Goal: Find specific page/section: Find specific page/section

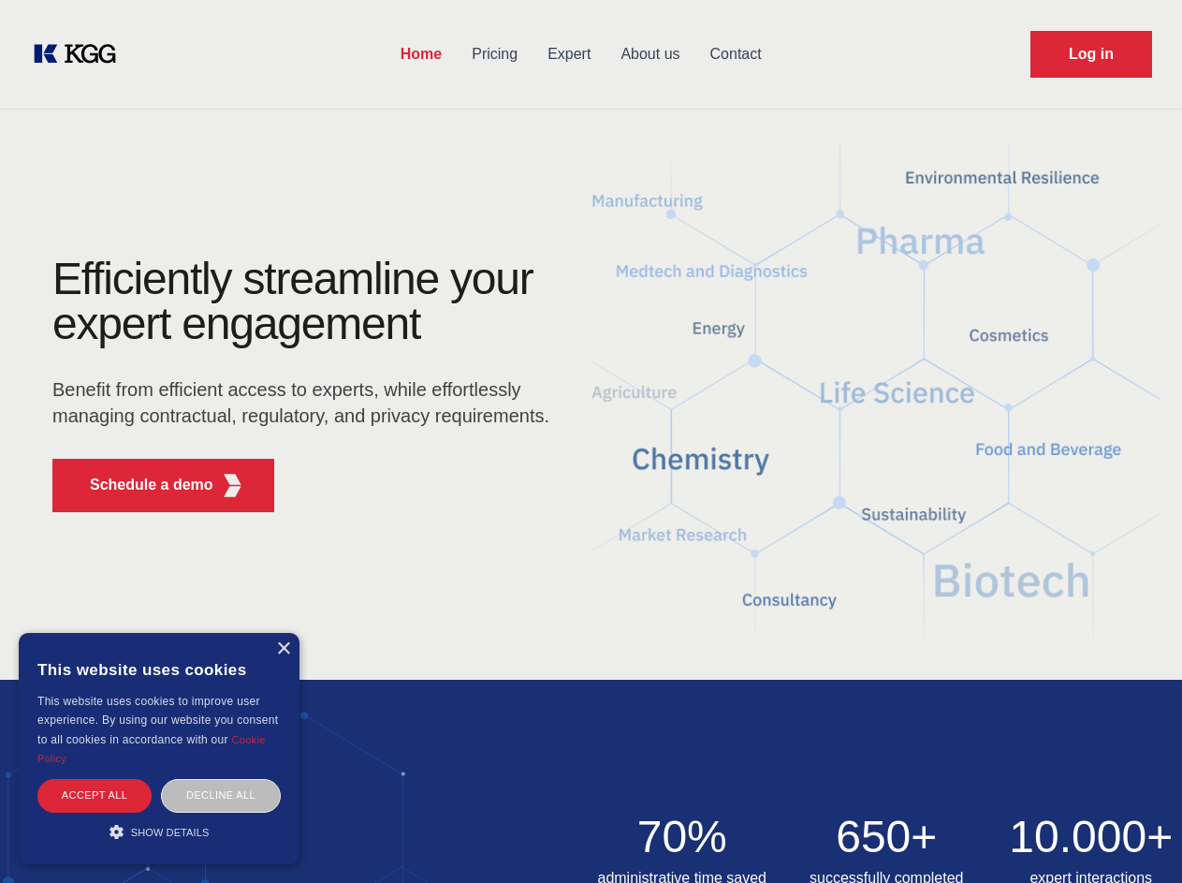
click at [591, 441] on div "Efficiently streamline your expert engagement Benefit from efficient access to …" at bounding box center [306, 391] width 569 height 270
click at [140, 485] on p "Schedule a demo" at bounding box center [152, 485] width 124 height 22
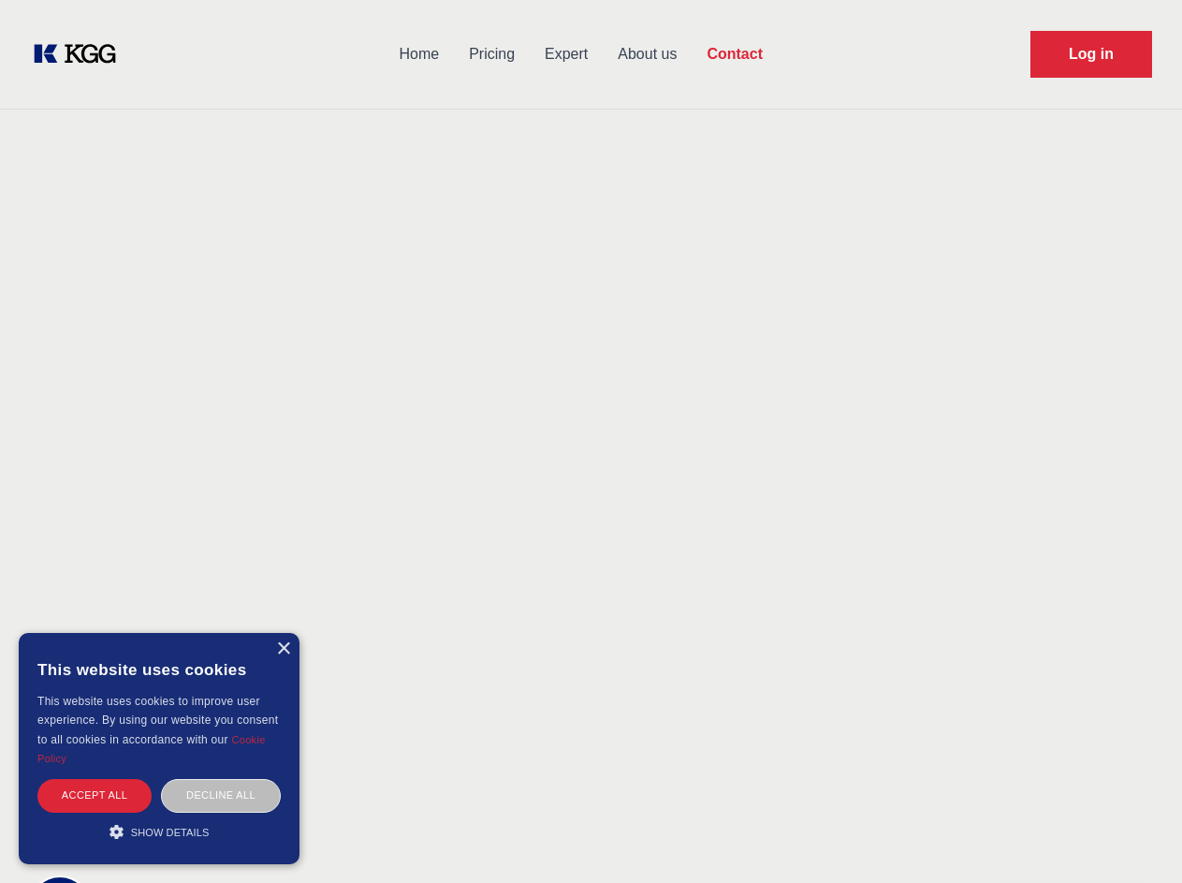
click at [283, 649] on div "× This website uses cookies This website uses cookies to improve user experienc…" at bounding box center [159, 748] width 281 height 231
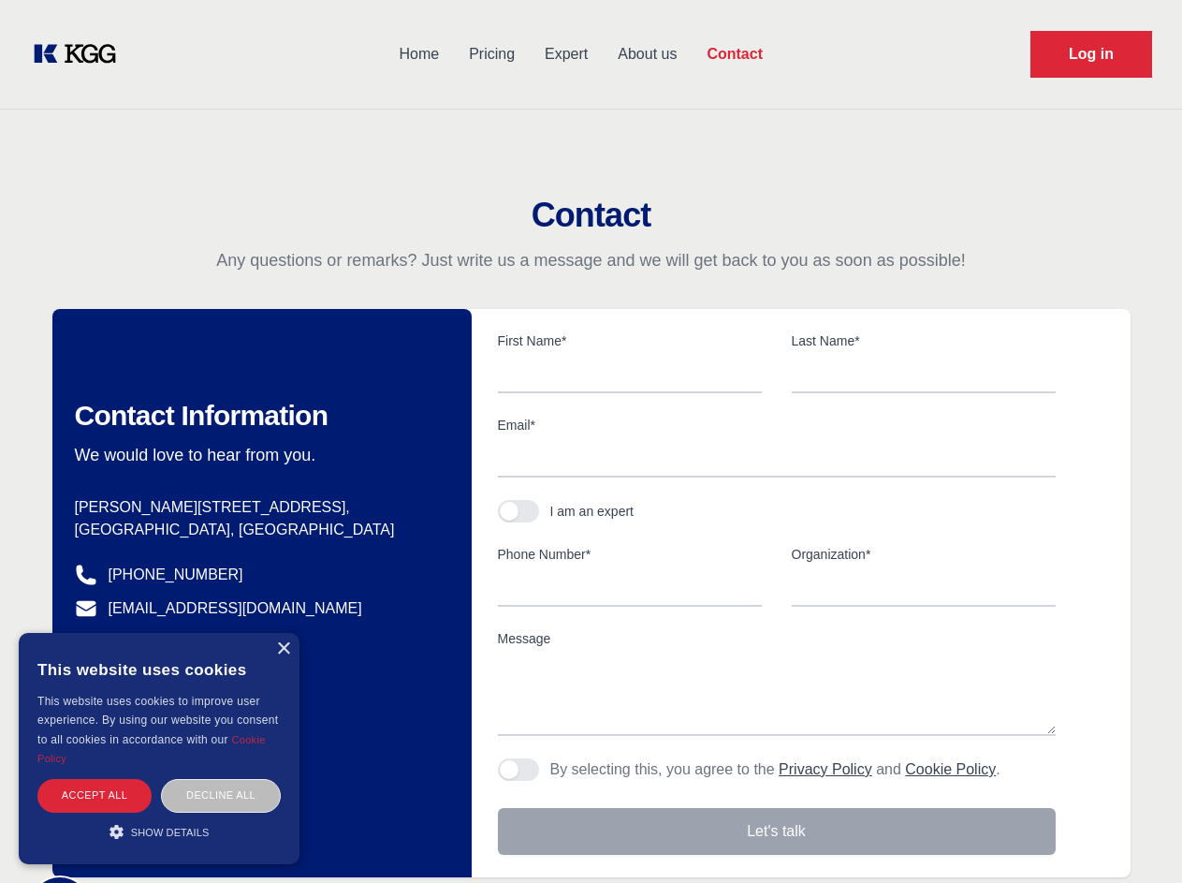
click at [95, 795] on div "Accept all" at bounding box center [94, 795] width 114 height 33
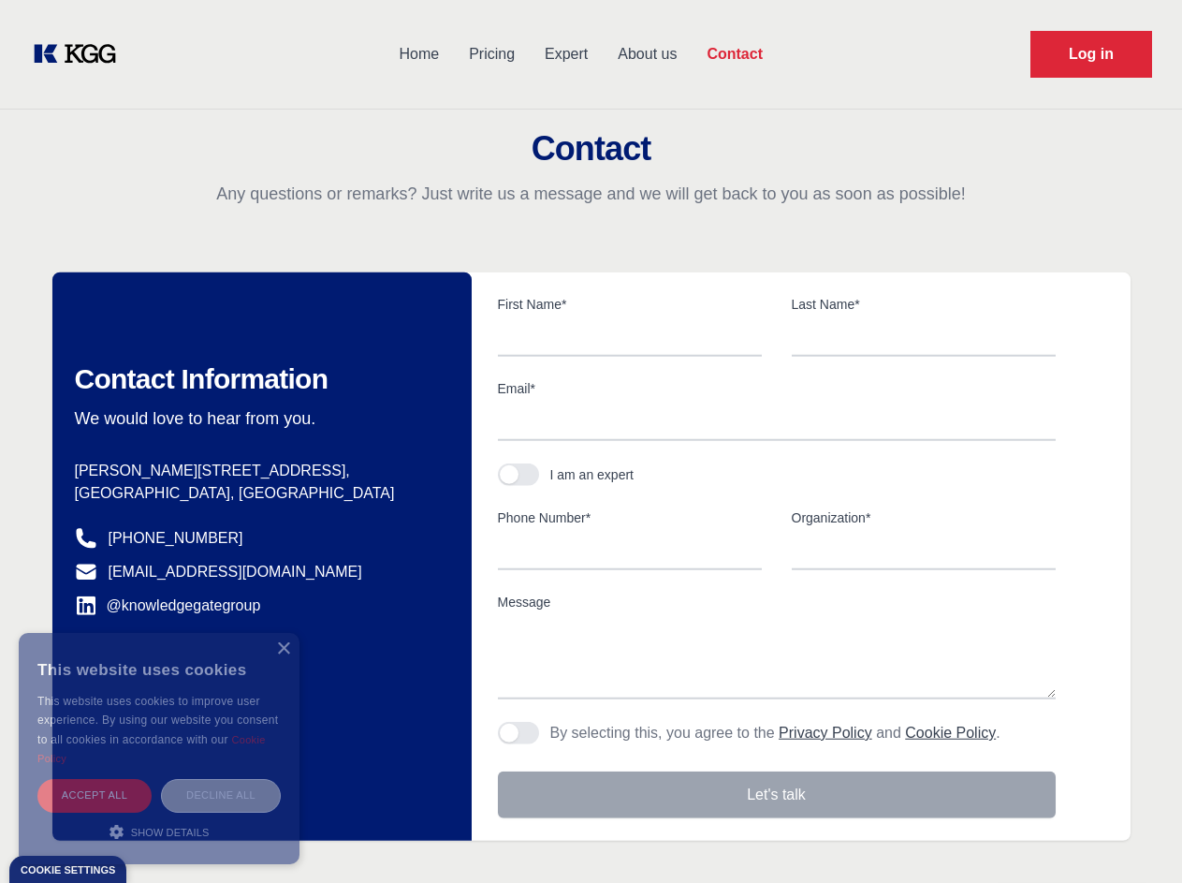
click at [221, 795] on div "Decline all" at bounding box center [221, 795] width 120 height 33
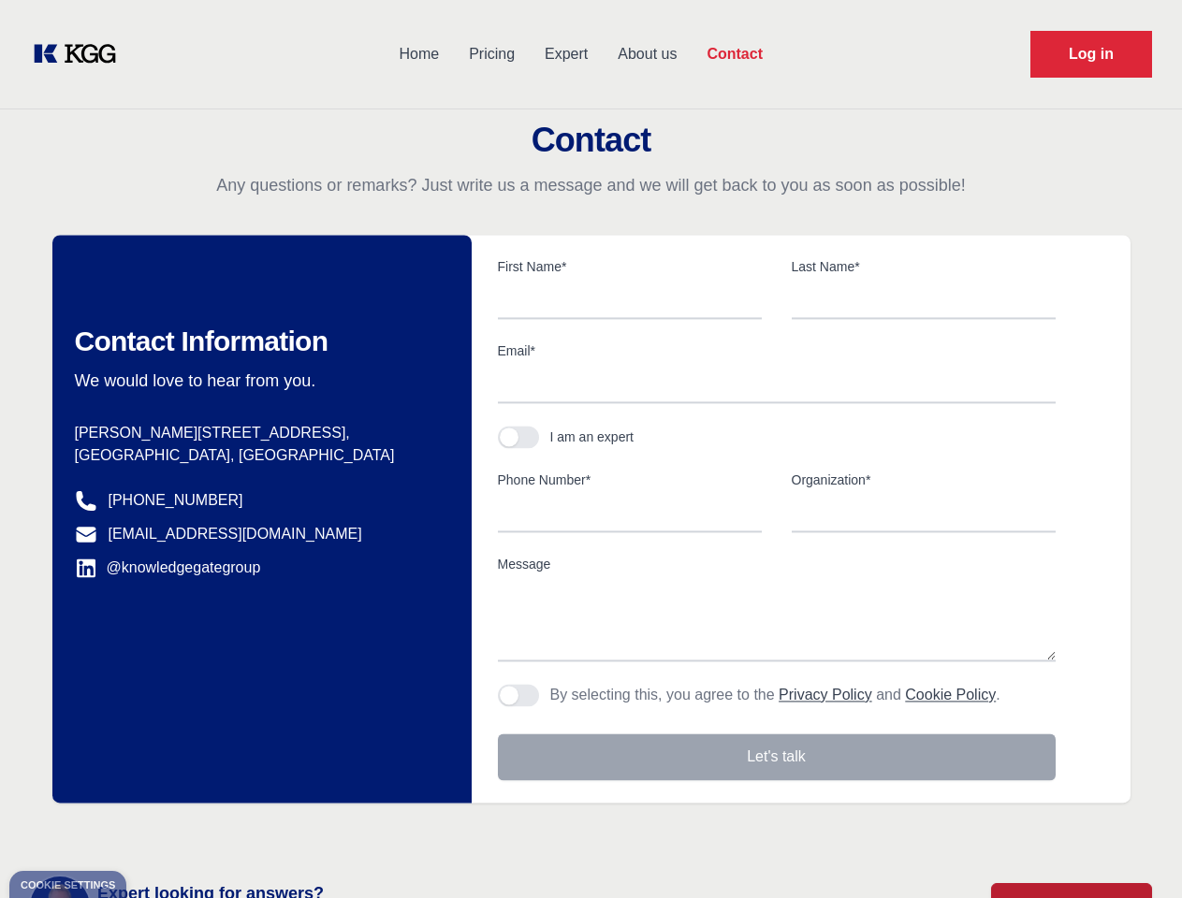
click at [159, 831] on main "Contact Any questions or remarks? Just write us a message and we will get back …" at bounding box center [591, 487] width 1182 height 974
